Goal: Transaction & Acquisition: Purchase product/service

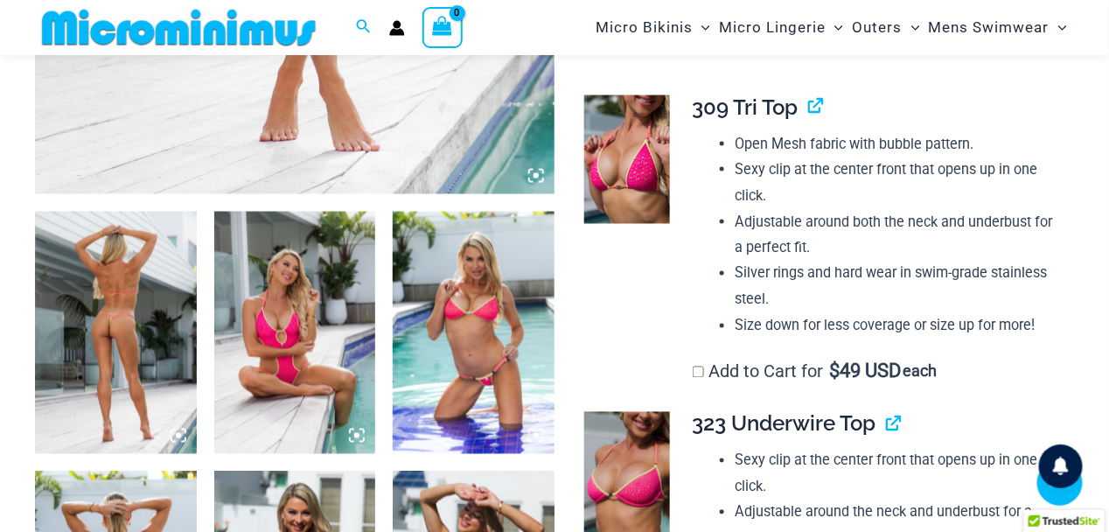
scroll to position [746, 0]
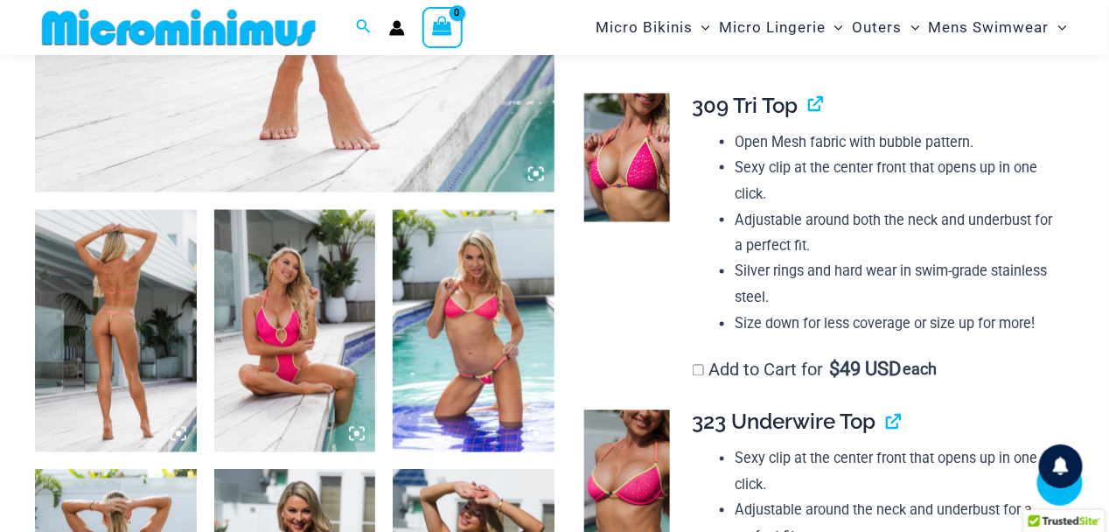
click at [101, 321] on img at bounding box center [116, 331] width 162 height 242
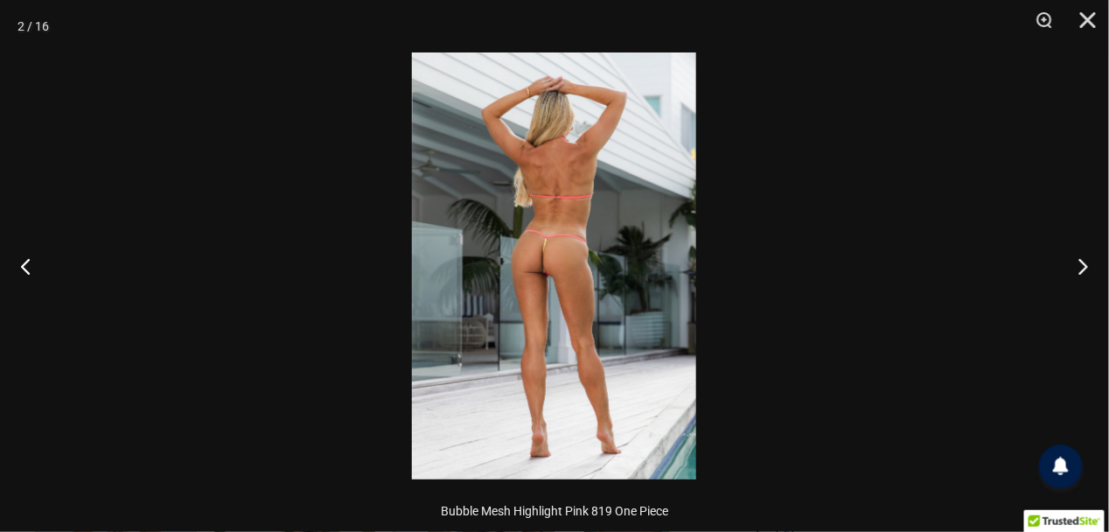
click at [526, 306] on img at bounding box center [554, 265] width 284 height 427
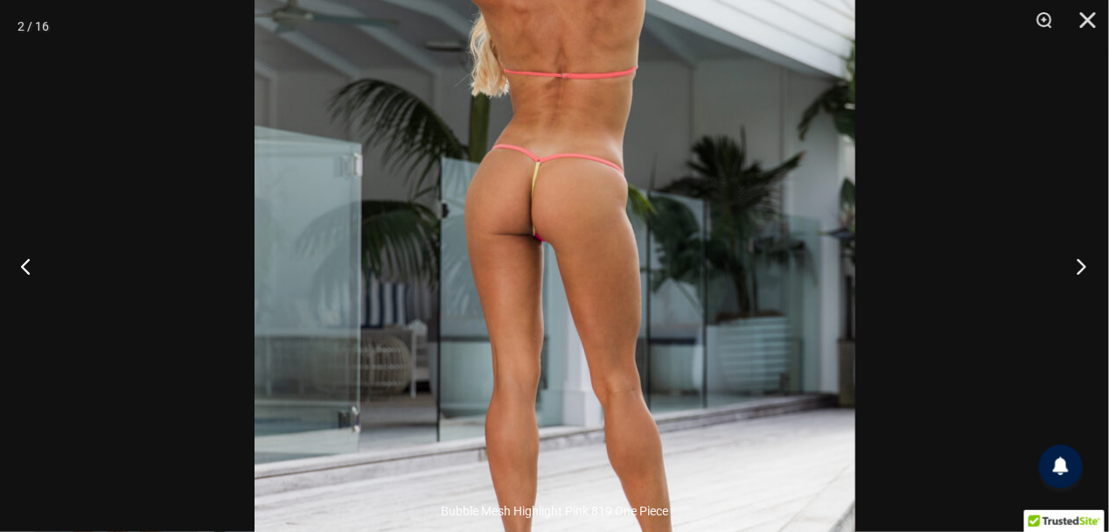
click at [1083, 269] on button "Next" at bounding box center [1076, 265] width 66 height 87
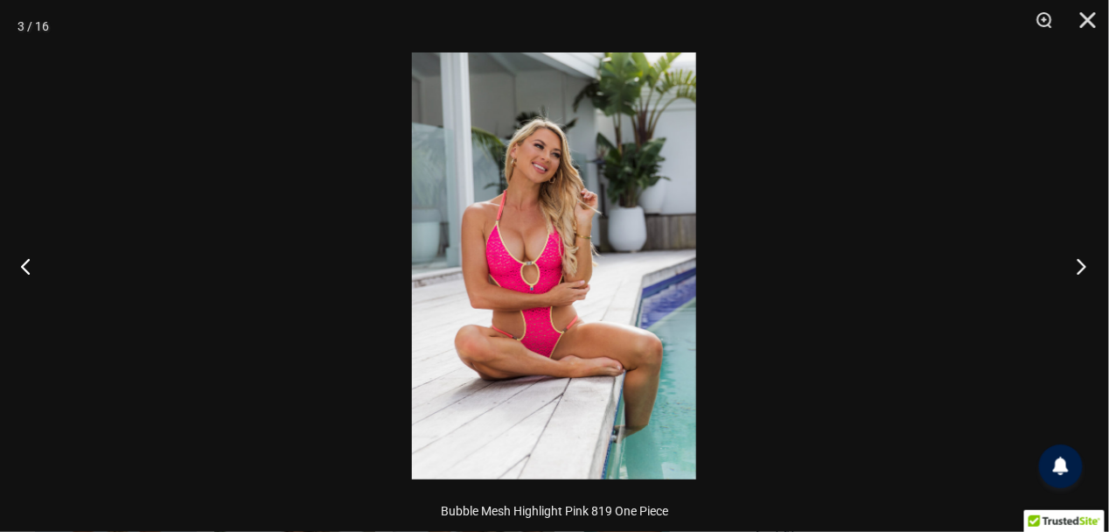
click at [1083, 269] on button "Next" at bounding box center [1076, 265] width 66 height 87
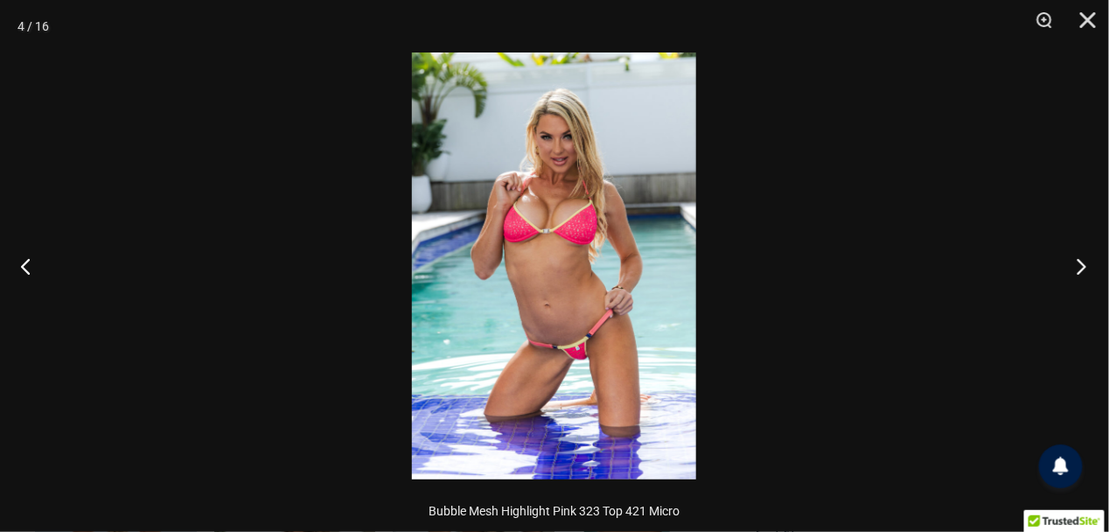
click at [1083, 269] on button "Next" at bounding box center [1076, 265] width 66 height 87
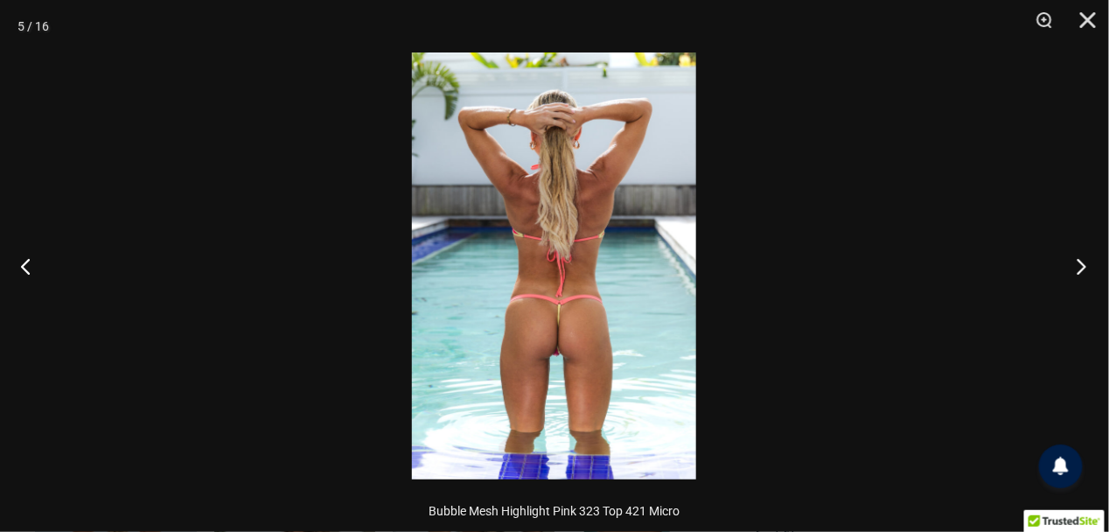
click at [1083, 269] on button "Next" at bounding box center [1076, 265] width 66 height 87
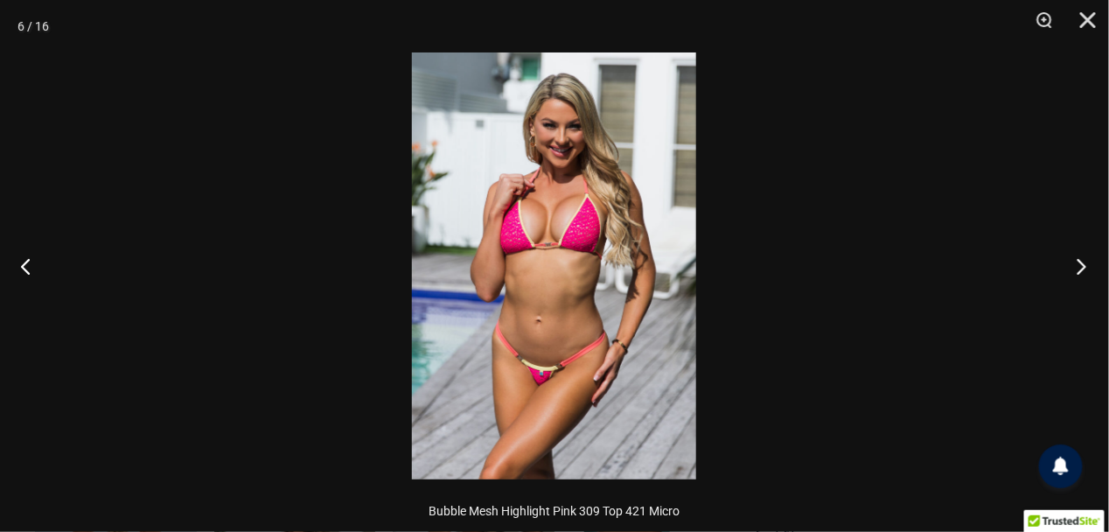
click at [1083, 269] on button "Next" at bounding box center [1076, 265] width 66 height 87
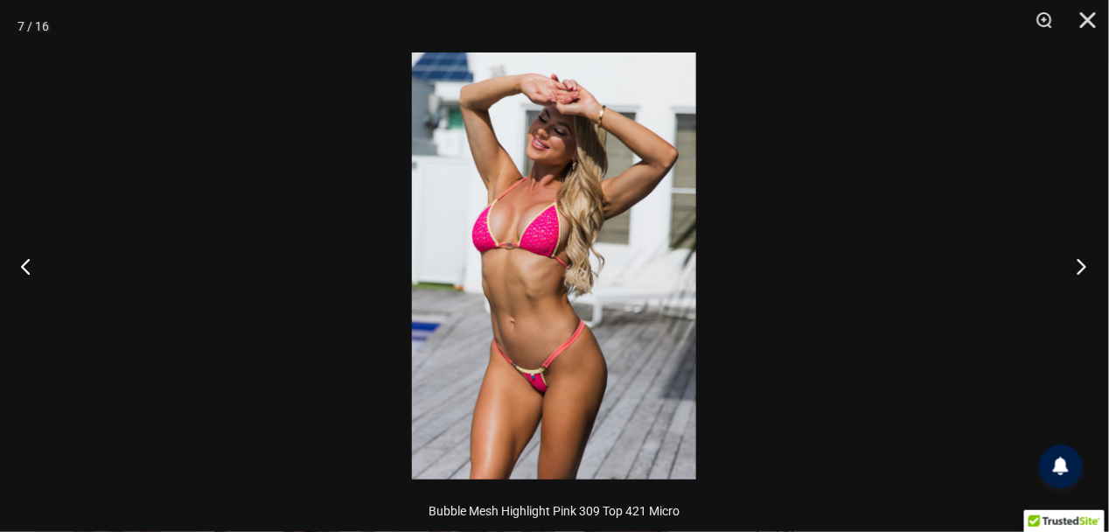
click at [1083, 269] on button "Next" at bounding box center [1076, 265] width 66 height 87
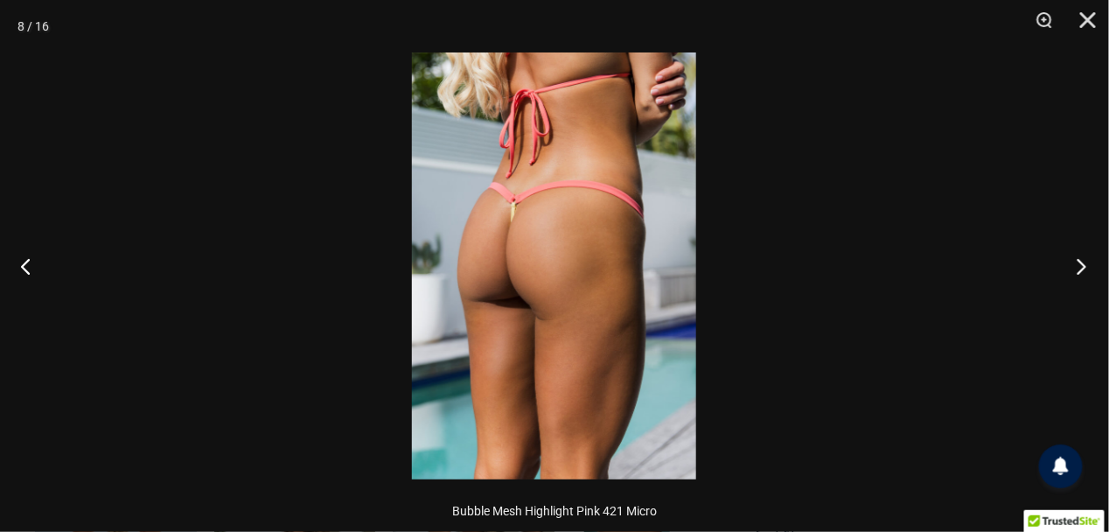
click at [1083, 269] on button "Next" at bounding box center [1076, 265] width 66 height 87
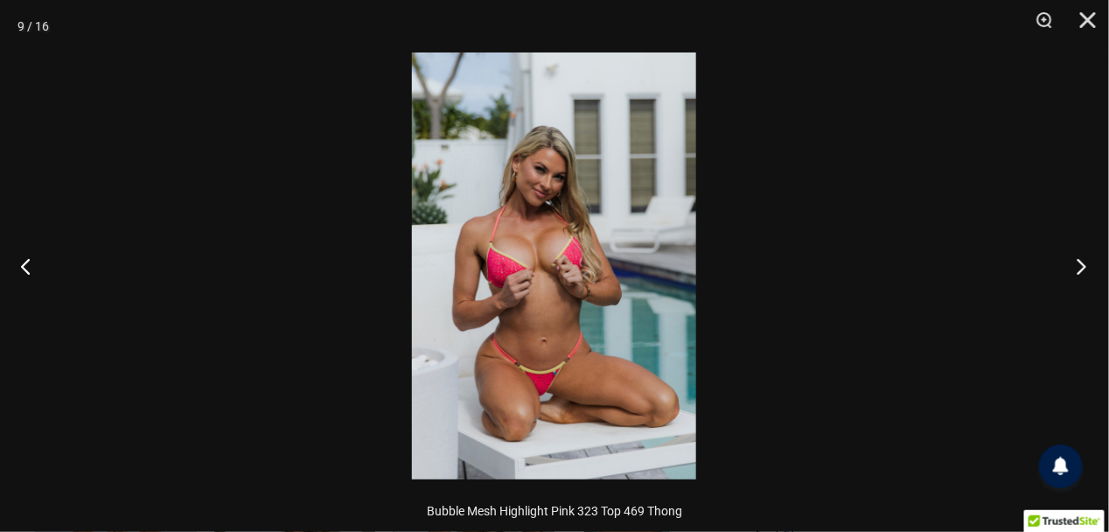
click at [1083, 269] on button "Next" at bounding box center [1076, 265] width 66 height 87
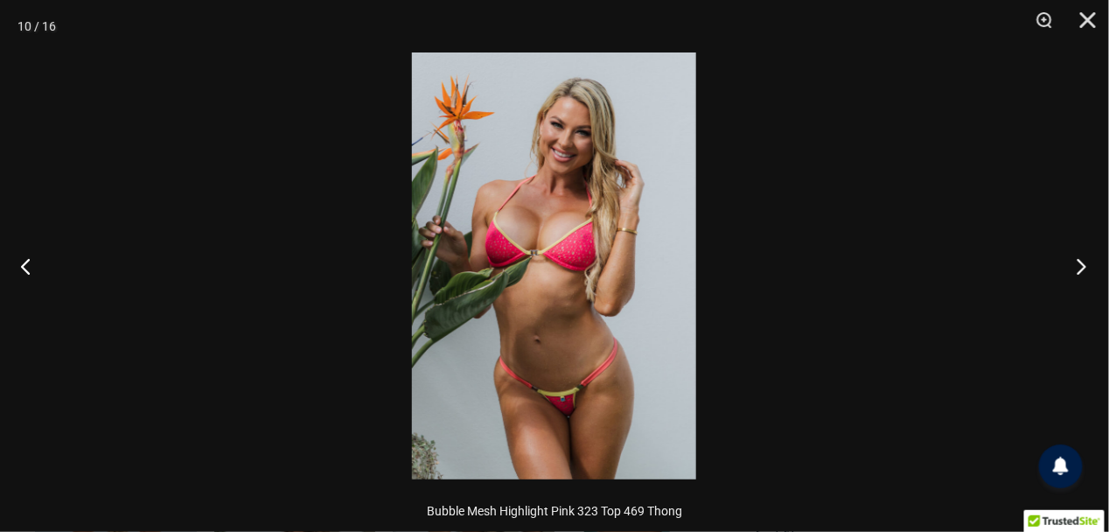
click at [1083, 269] on button "Next" at bounding box center [1076, 265] width 66 height 87
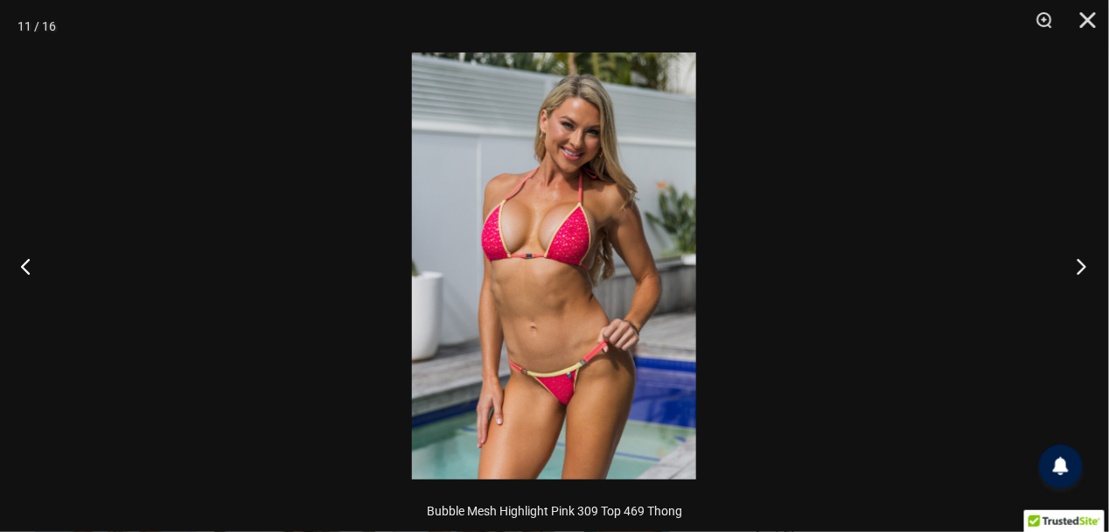
click at [1083, 269] on button "Next" at bounding box center [1076, 265] width 66 height 87
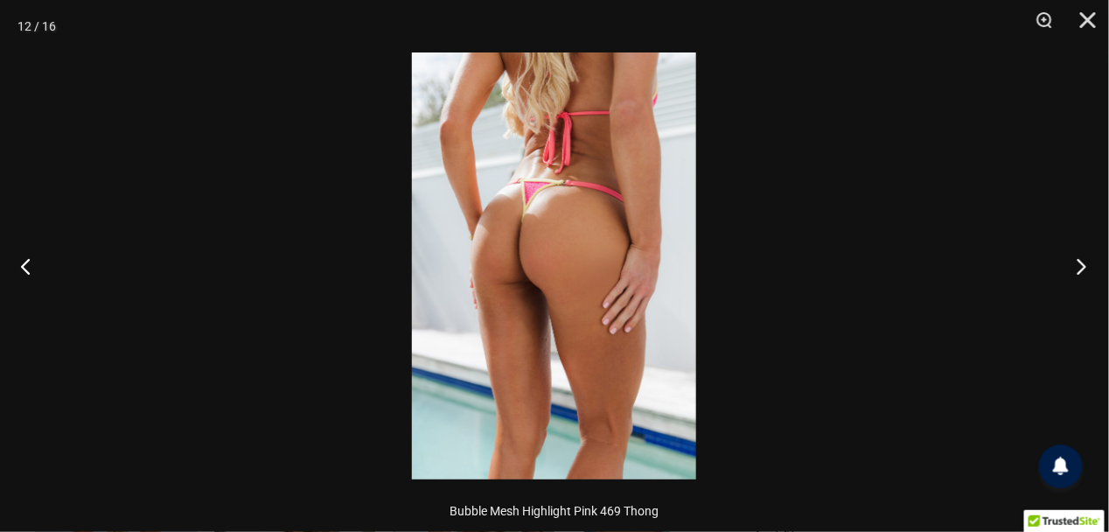
click at [1083, 269] on button "Next" at bounding box center [1076, 265] width 66 height 87
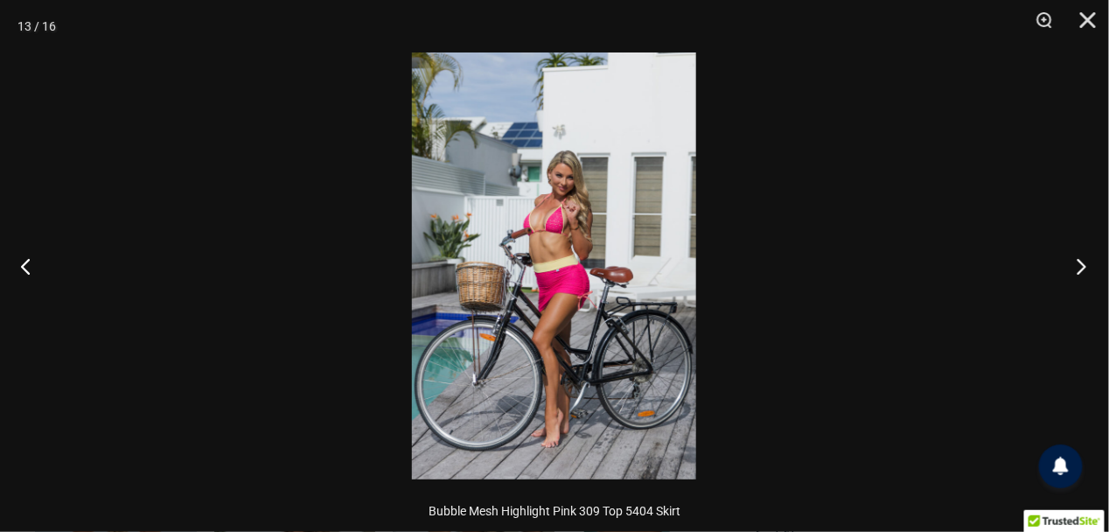
click at [1083, 269] on button "Next" at bounding box center [1076, 265] width 66 height 87
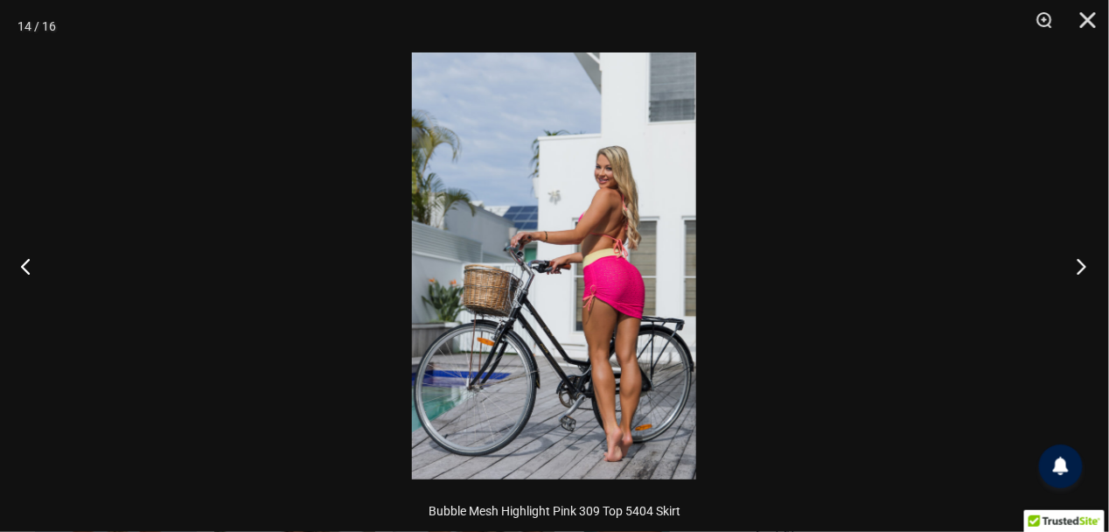
click at [1083, 269] on button "Next" at bounding box center [1076, 265] width 66 height 87
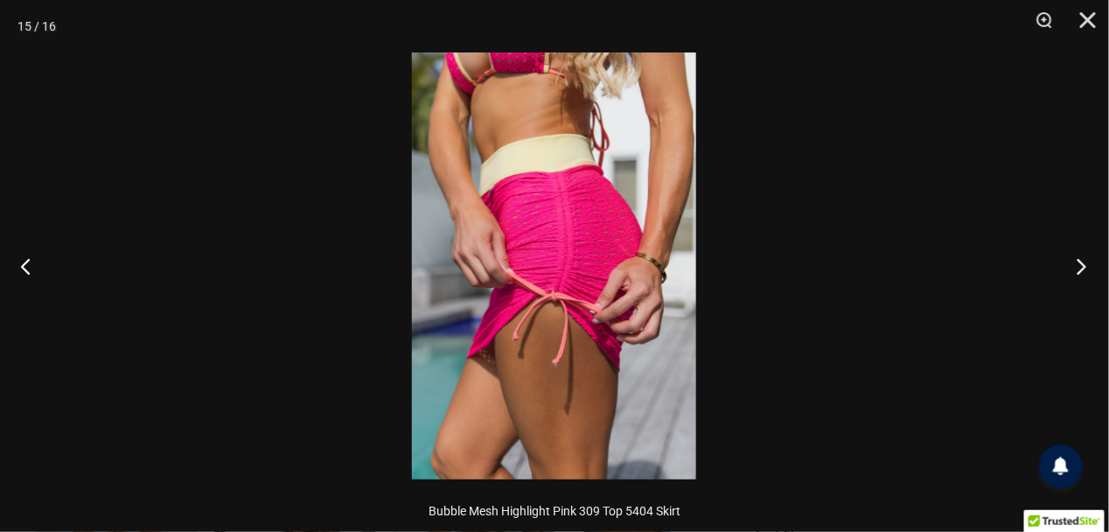
click at [1083, 269] on button "Next" at bounding box center [1076, 265] width 66 height 87
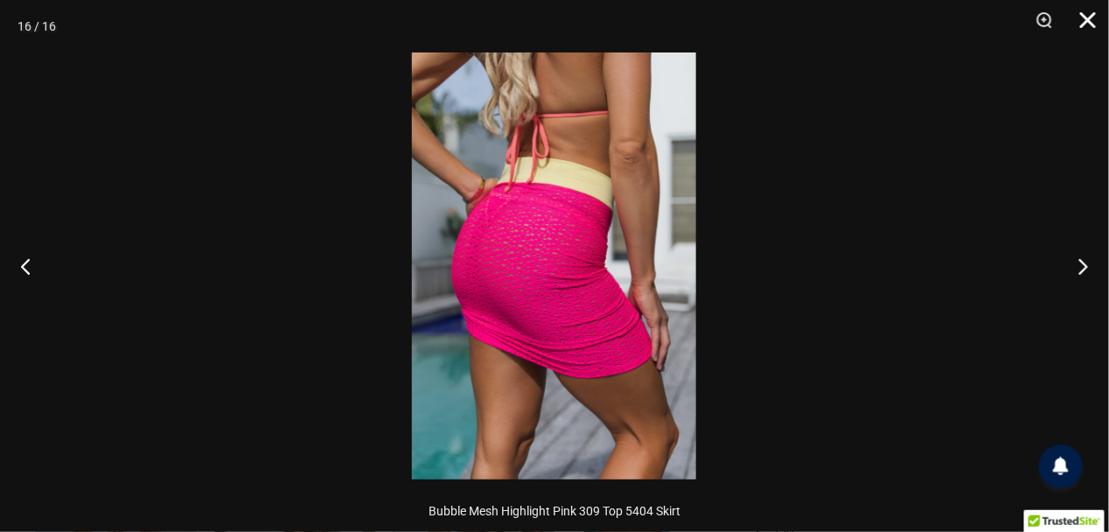
click at [1087, 19] on button "Close" at bounding box center [1082, 26] width 44 height 52
